Goal: Check status: Check status

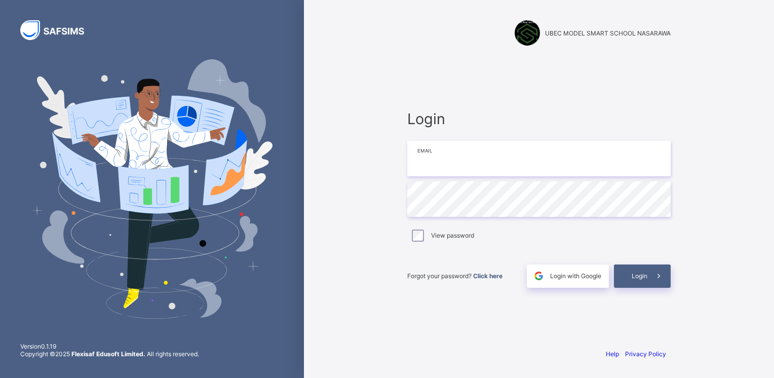
type input "**********"
click at [633, 281] on div "Login" at bounding box center [642, 275] width 57 height 23
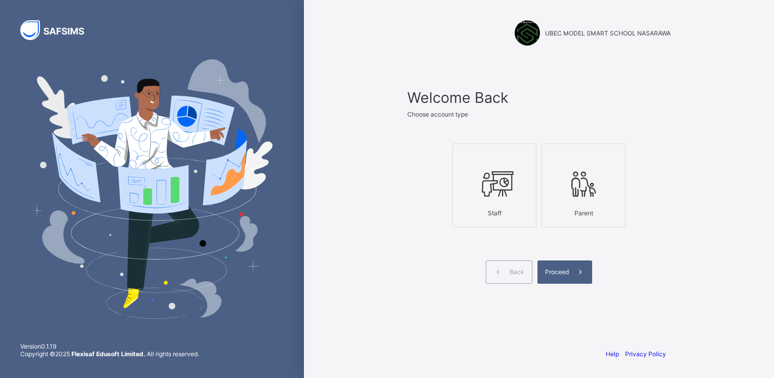
click at [524, 184] on div at bounding box center [494, 184] width 73 height 40
click at [554, 271] on span "Proceed" at bounding box center [557, 272] width 24 height 8
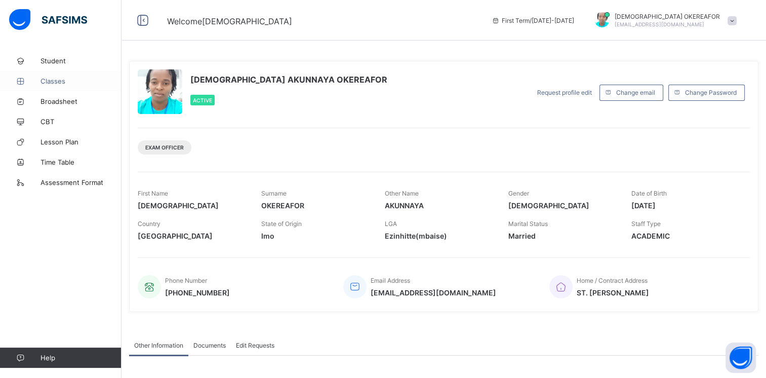
click at [65, 77] on span "Classes" at bounding box center [81, 81] width 81 height 8
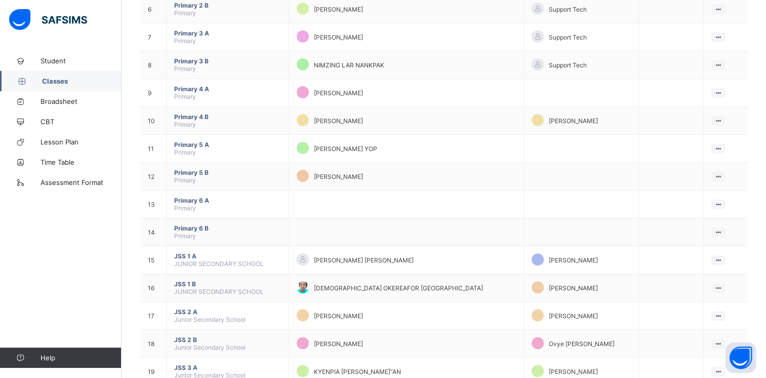
scroll to position [266, 0]
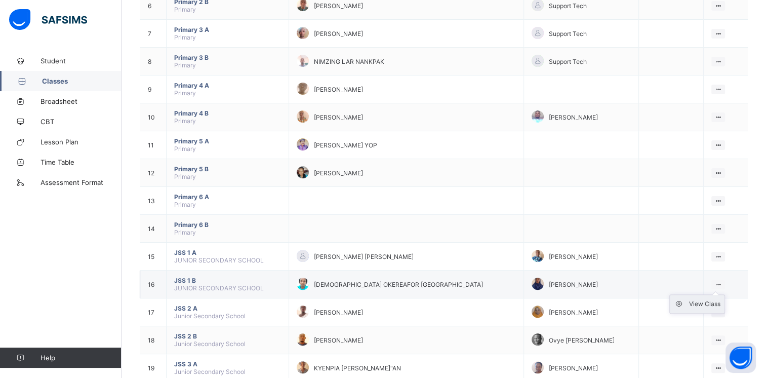
click at [700, 303] on div "View Class" at bounding box center [704, 304] width 31 height 10
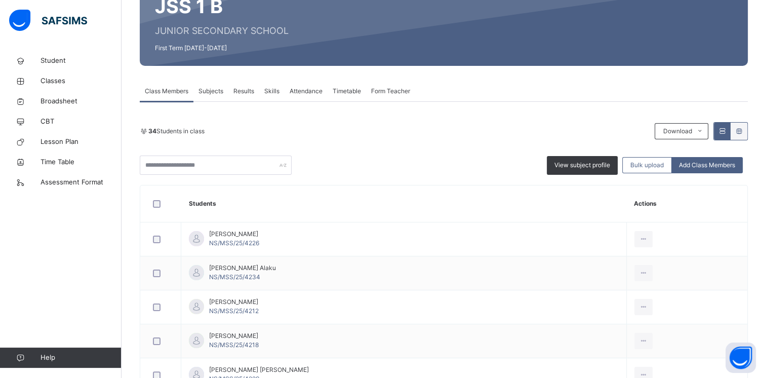
scroll to position [113, 0]
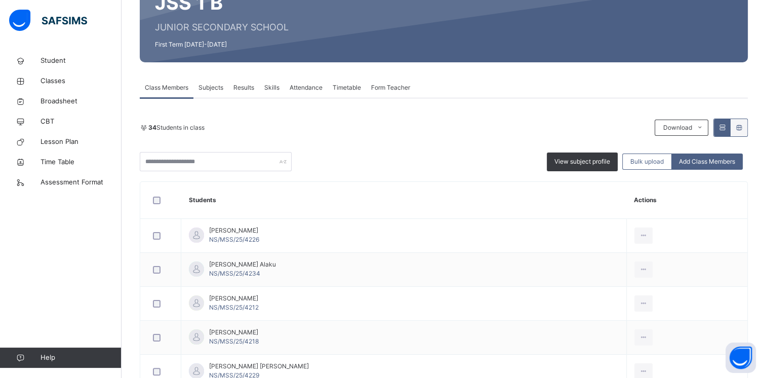
click at [309, 88] on span "Attendance" at bounding box center [306, 87] width 33 height 9
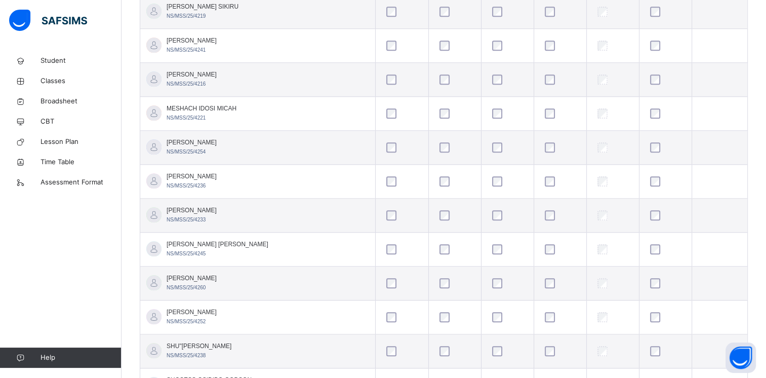
scroll to position [1003, 0]
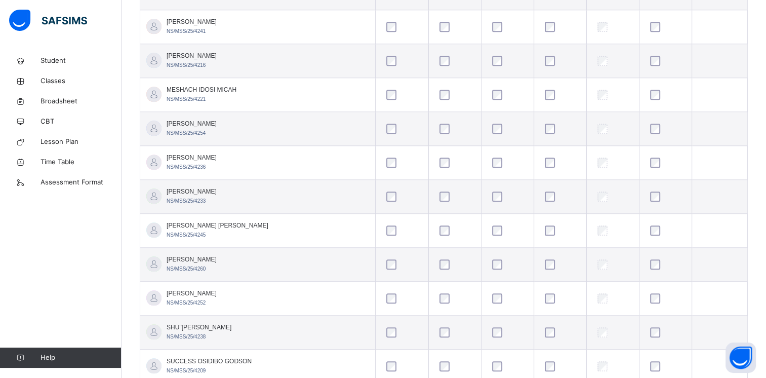
click at [284, 259] on td "[PERSON_NAME] NS/MSS/25/4260" at bounding box center [257, 265] width 235 height 34
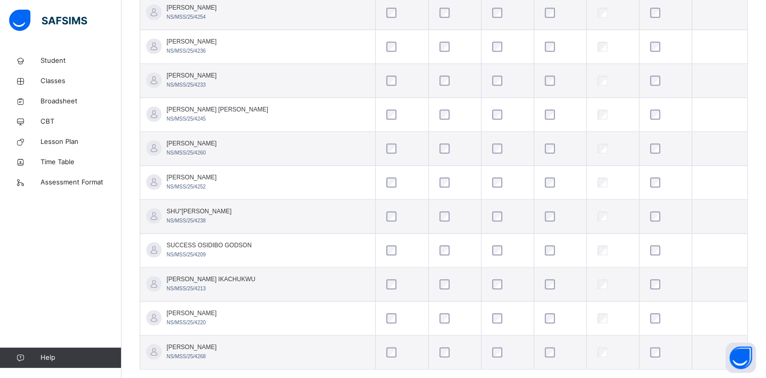
scroll to position [1134, 0]
